Goal: Task Accomplishment & Management: Use online tool/utility

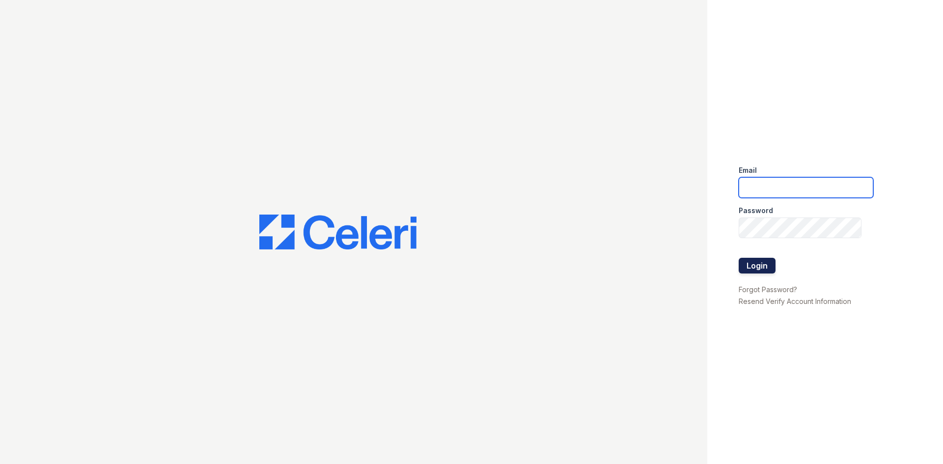
type input "[PERSON_NAME][EMAIL_ADDRESS][DOMAIN_NAME]"
click at [757, 268] on button "Login" at bounding box center [757, 266] width 37 height 16
type input "[PERSON_NAME][EMAIL_ADDRESS][DOMAIN_NAME]"
click at [749, 258] on button "Login" at bounding box center [757, 266] width 37 height 16
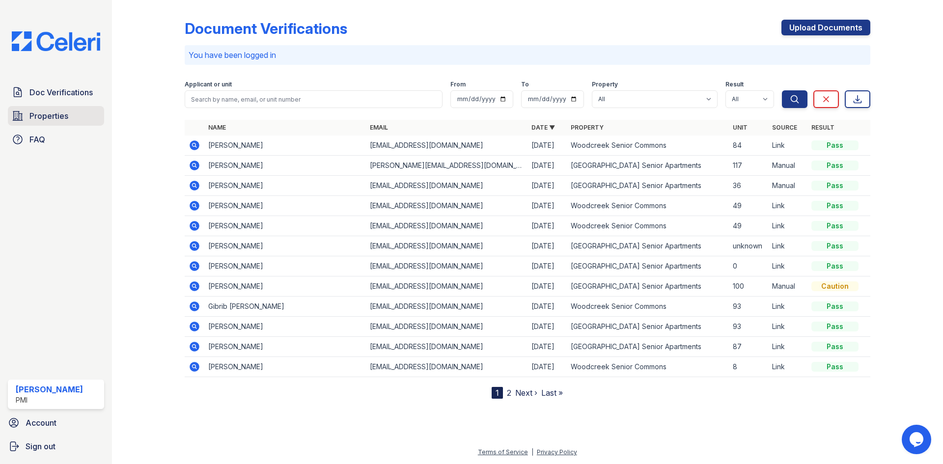
click at [39, 123] on link "Properties" at bounding box center [56, 116] width 96 height 20
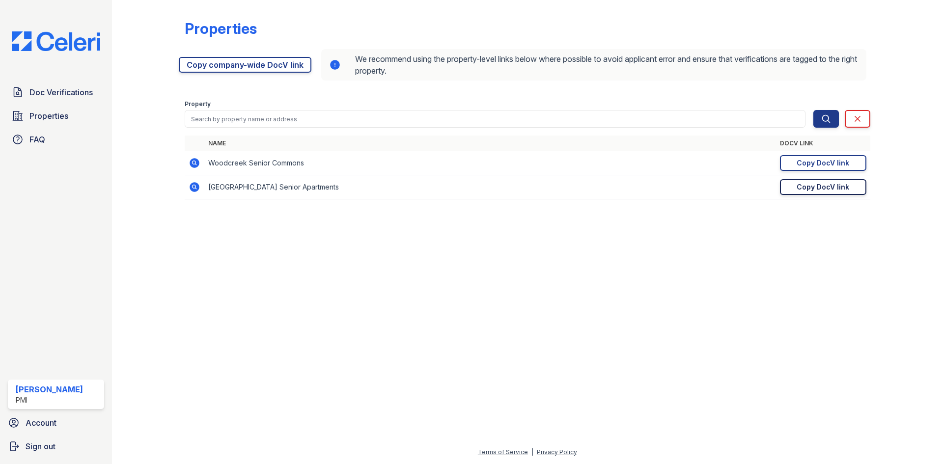
click at [840, 185] on div "Copy DocV link" at bounding box center [823, 187] width 53 height 10
